Goal: Task Accomplishment & Management: Complete application form

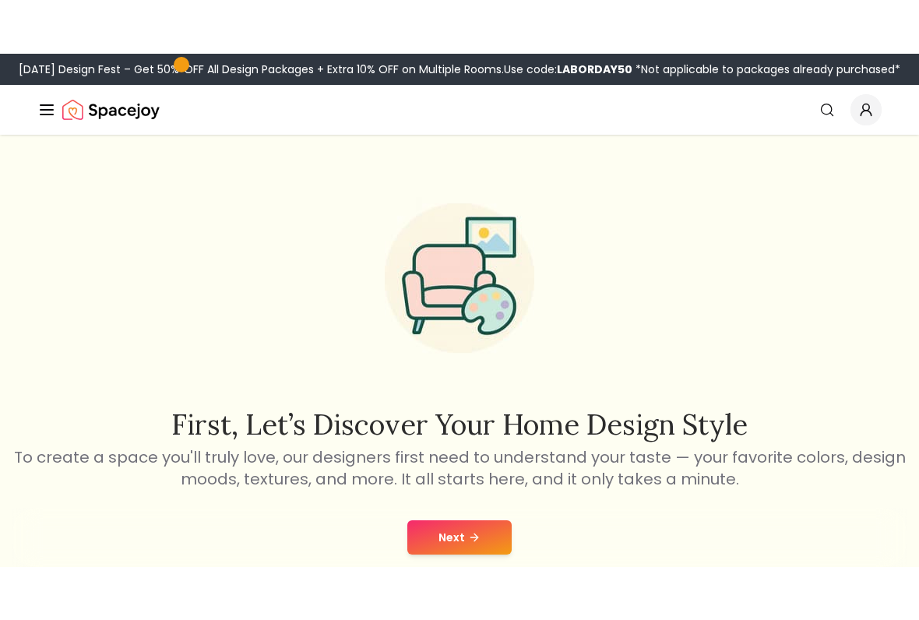
scroll to position [64, 0]
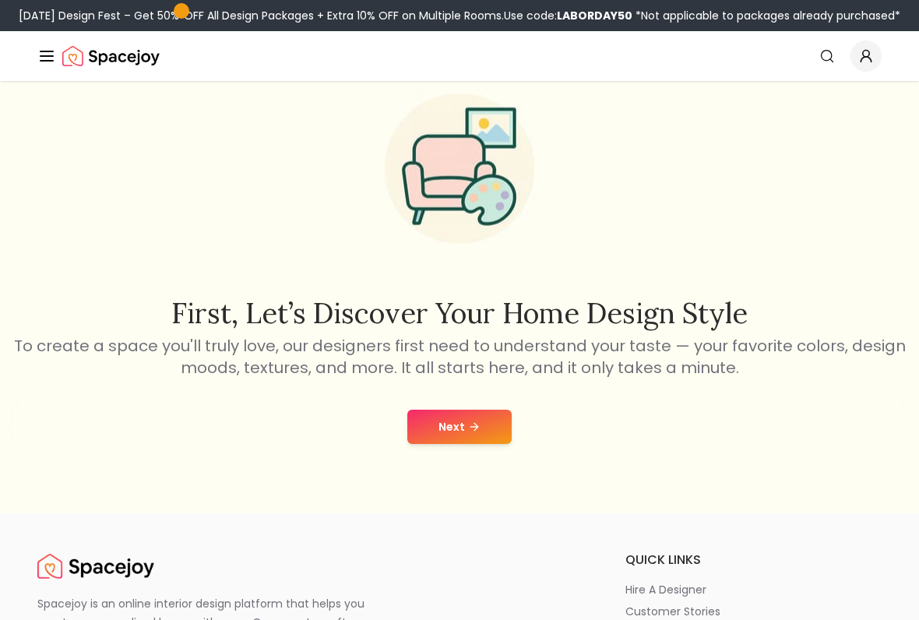
click at [475, 435] on button "Next" at bounding box center [459, 427] width 104 height 34
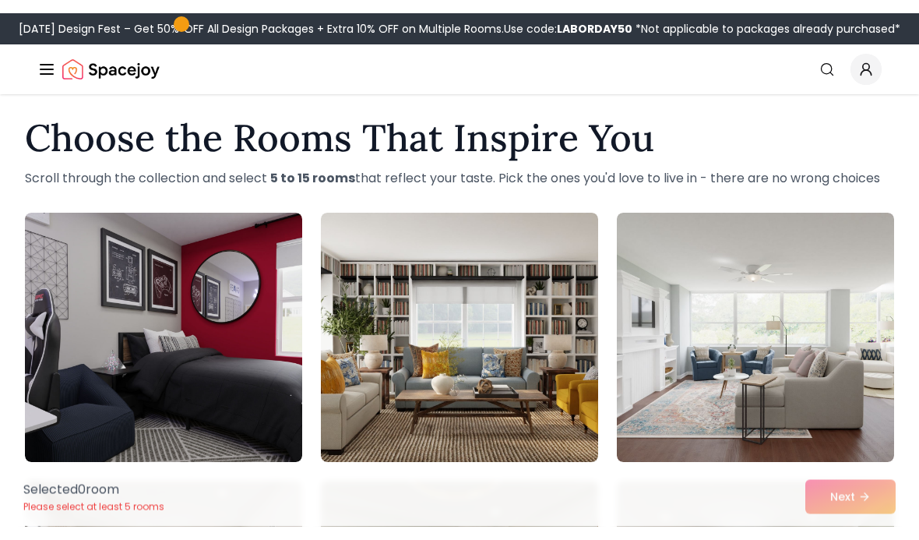
scroll to position [11, 0]
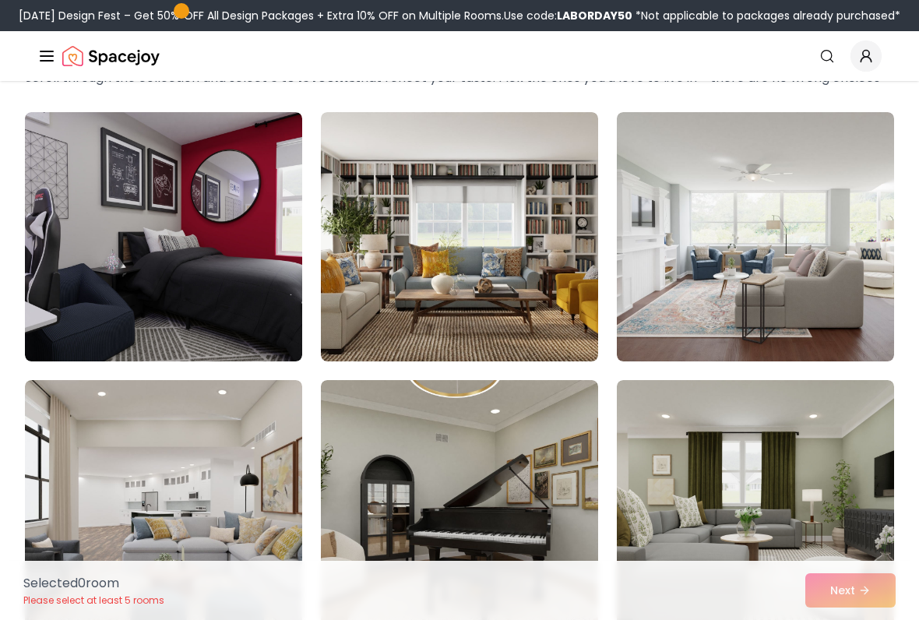
click at [101, 228] on img at bounding box center [163, 236] width 277 height 249
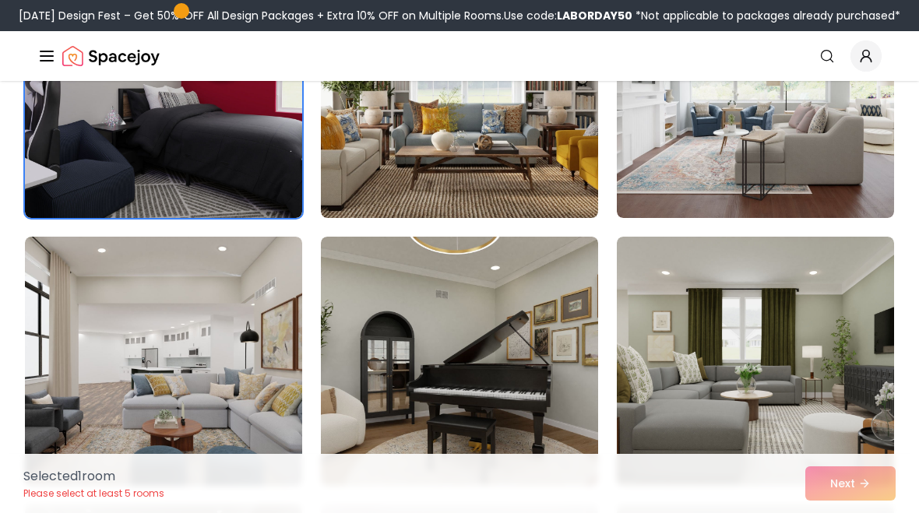
scroll to position [0, 0]
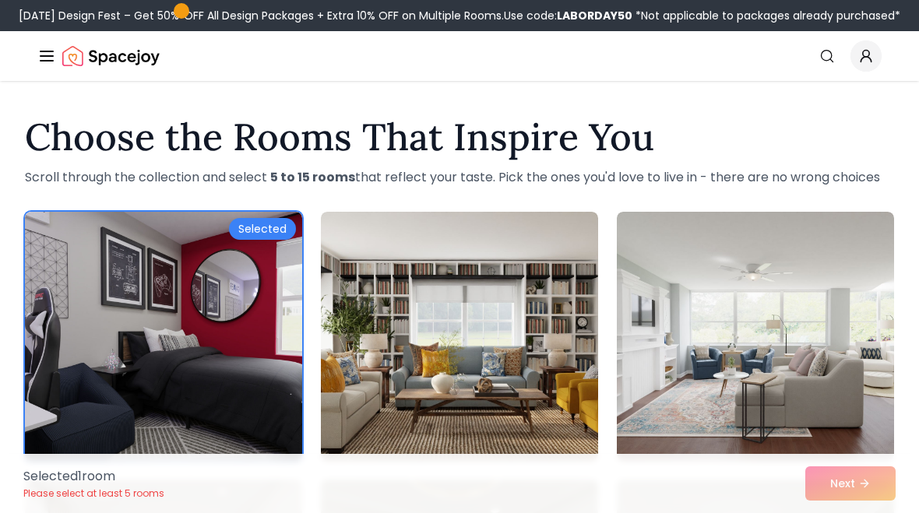
click at [125, 261] on img at bounding box center [163, 336] width 277 height 249
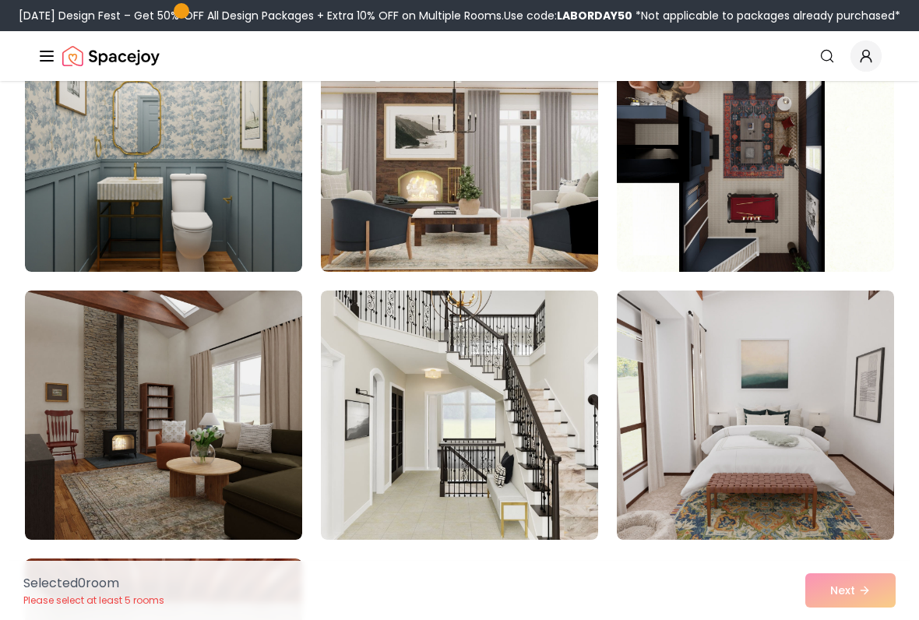
click at [797, 395] on img at bounding box center [755, 414] width 277 height 249
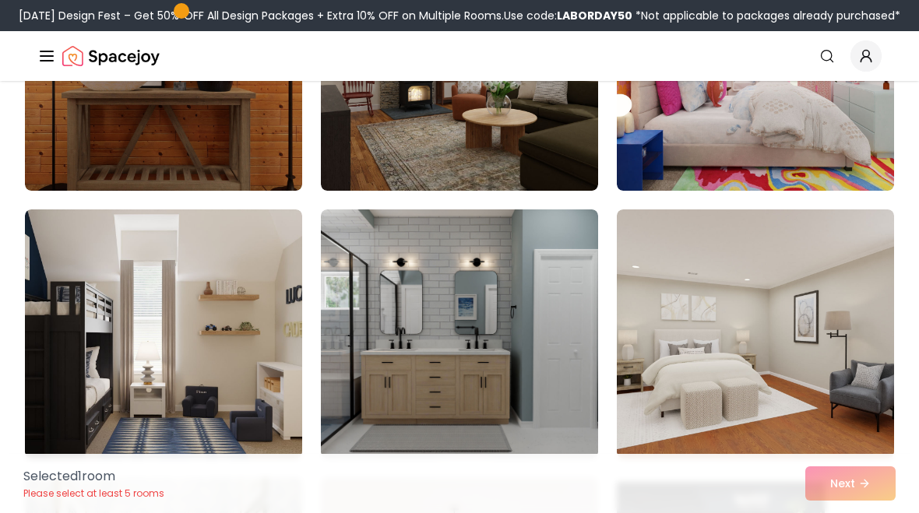
click at [829, 302] on img at bounding box center [755, 333] width 277 height 249
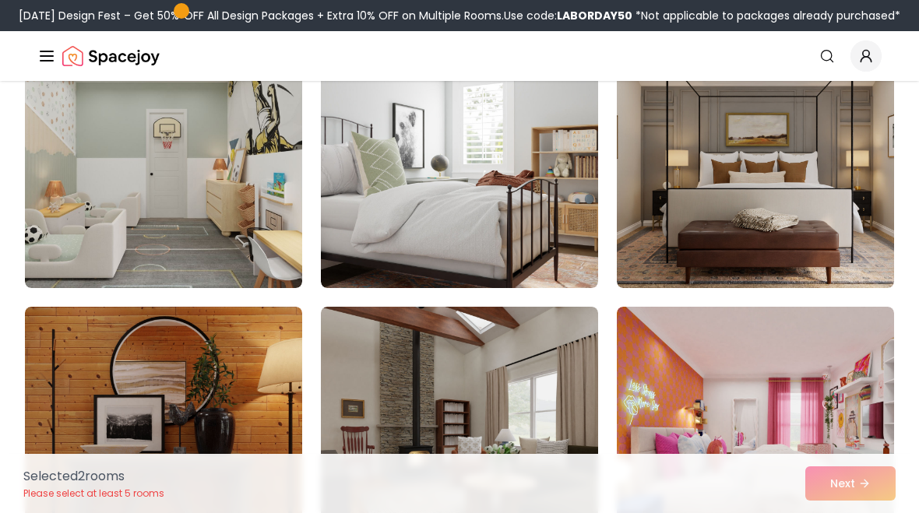
scroll to position [7666, 0]
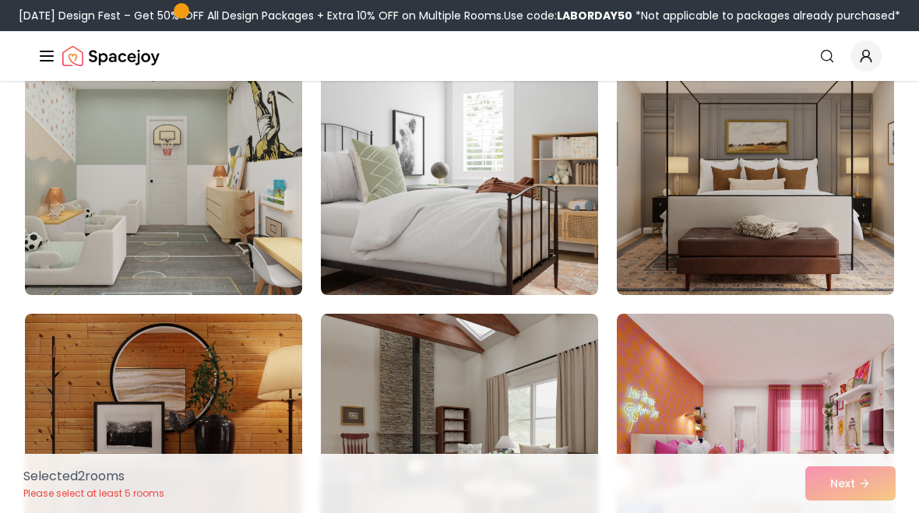
click at [719, 223] on img at bounding box center [755, 170] width 277 height 249
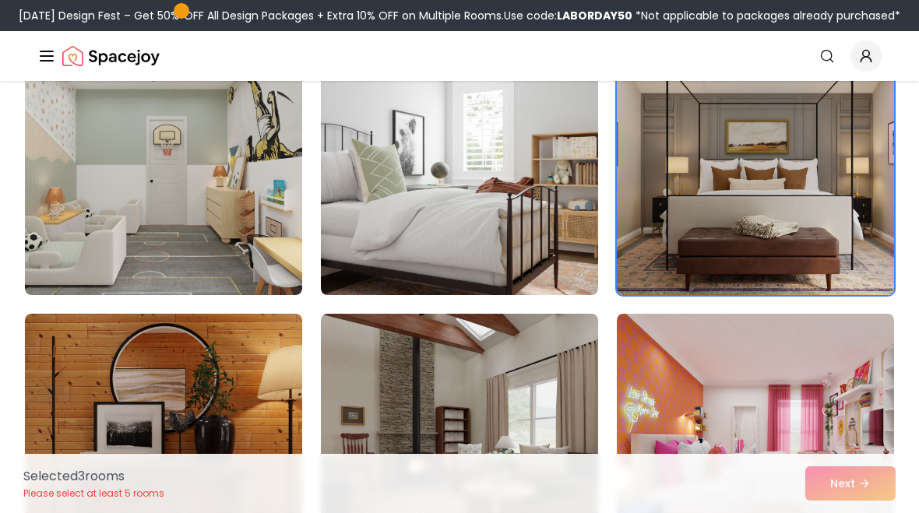
click at [876, 491] on div "Selected 3 room s Please select at least 5 rooms Next" at bounding box center [459, 483] width 897 height 59
click at [853, 493] on div "Selected 3 room s Please select at least 5 rooms Next" at bounding box center [459, 483] width 897 height 59
click at [848, 492] on div "Selected 3 room s Please select at least 5 rooms Next" at bounding box center [459, 483] width 897 height 59
click at [259, 139] on img at bounding box center [163, 170] width 277 height 249
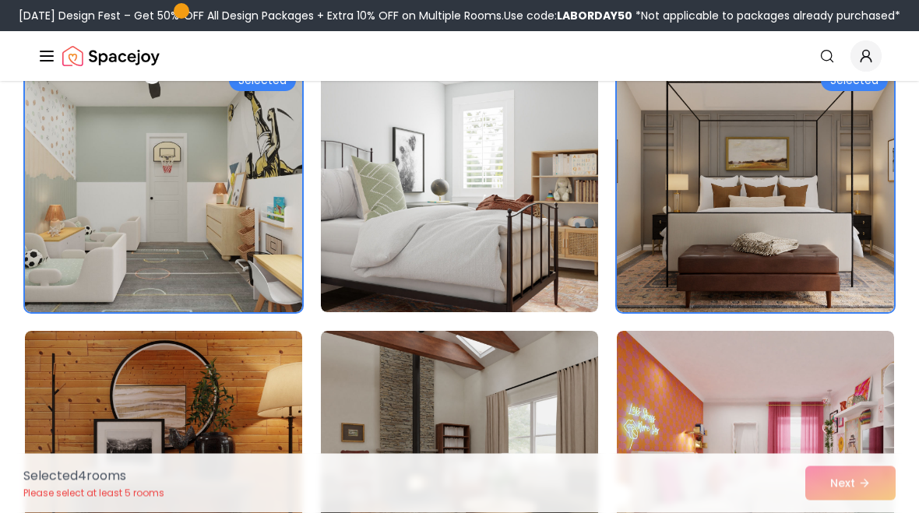
click at [506, 336] on img at bounding box center [459, 456] width 277 height 249
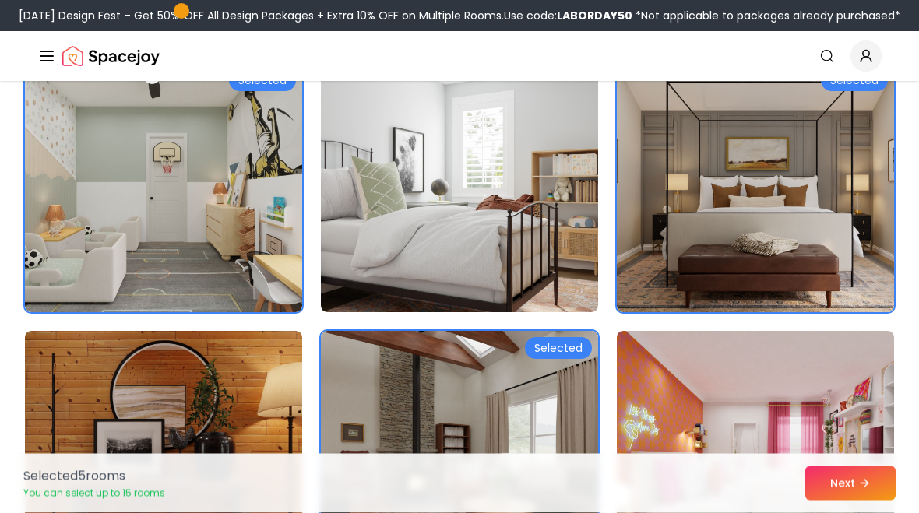
scroll to position [7648, 0]
click at [888, 485] on button "Next" at bounding box center [850, 483] width 90 height 34
